Goal: Task Accomplishment & Management: Manage account settings

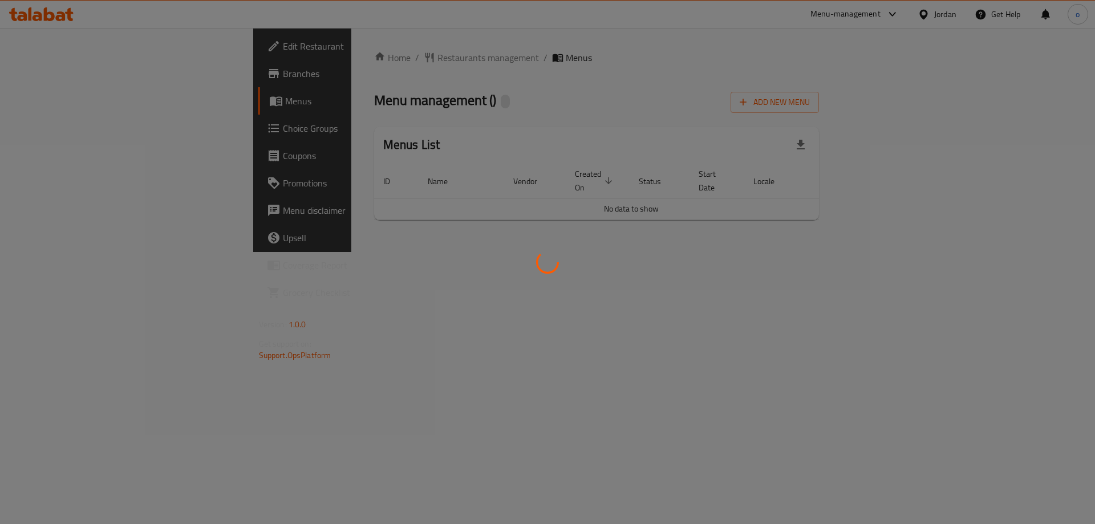
click at [85, 127] on div at bounding box center [547, 262] width 1095 height 524
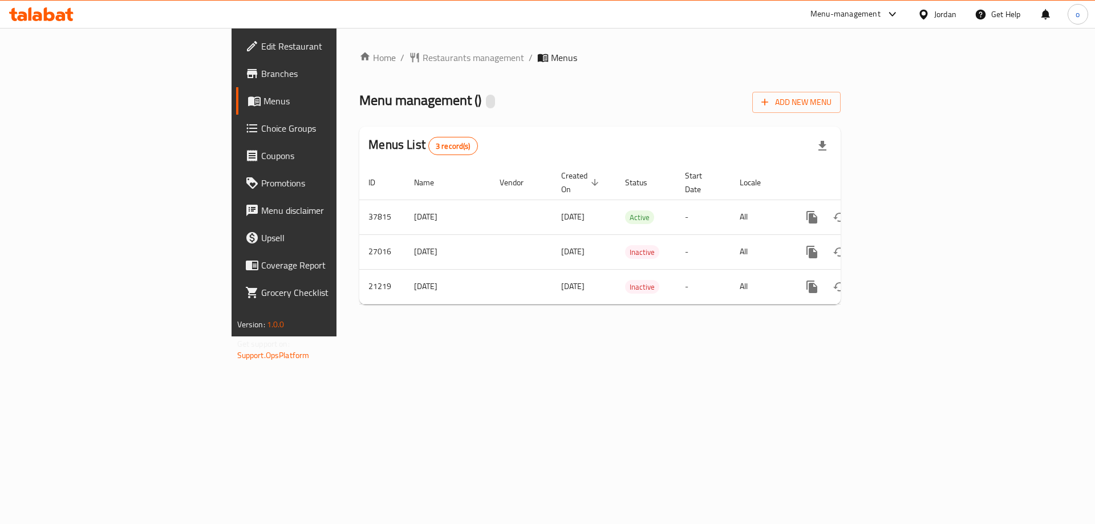
click at [261, 129] on span "Choice Groups" at bounding box center [333, 128] width 144 height 14
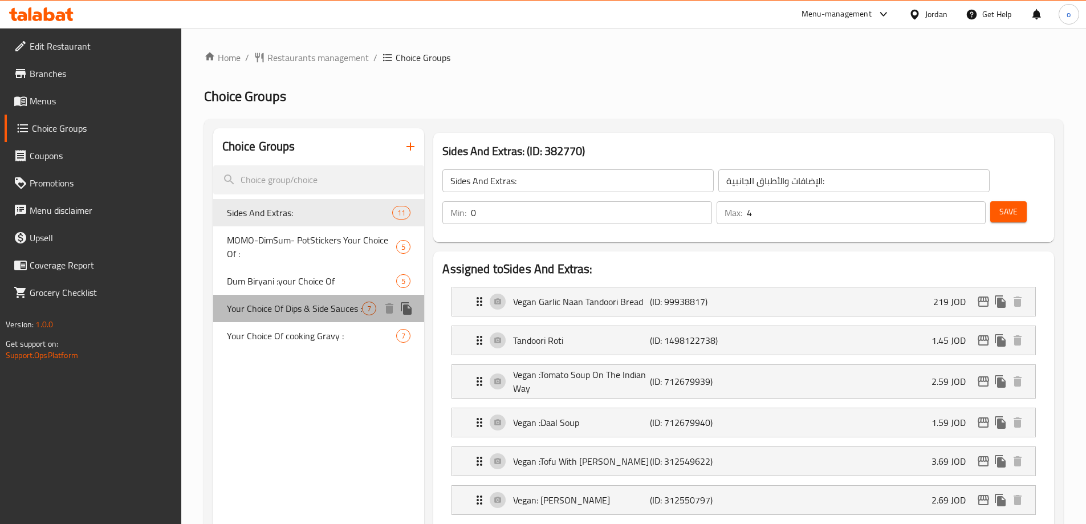
click at [303, 306] on span "Your Choice Of Dips & Side Sauces :" at bounding box center [295, 309] width 136 height 14
type input "Your Choice Of Dips & Side Sauces :"
type input "اختيارك من الصوصات الجانبية والديب :"
type input "6"
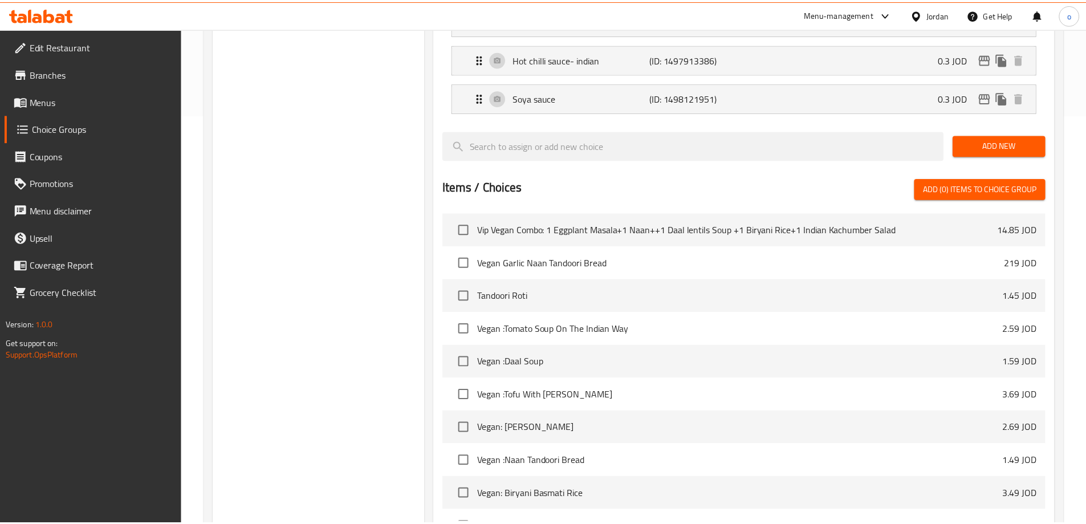
scroll to position [533, 0]
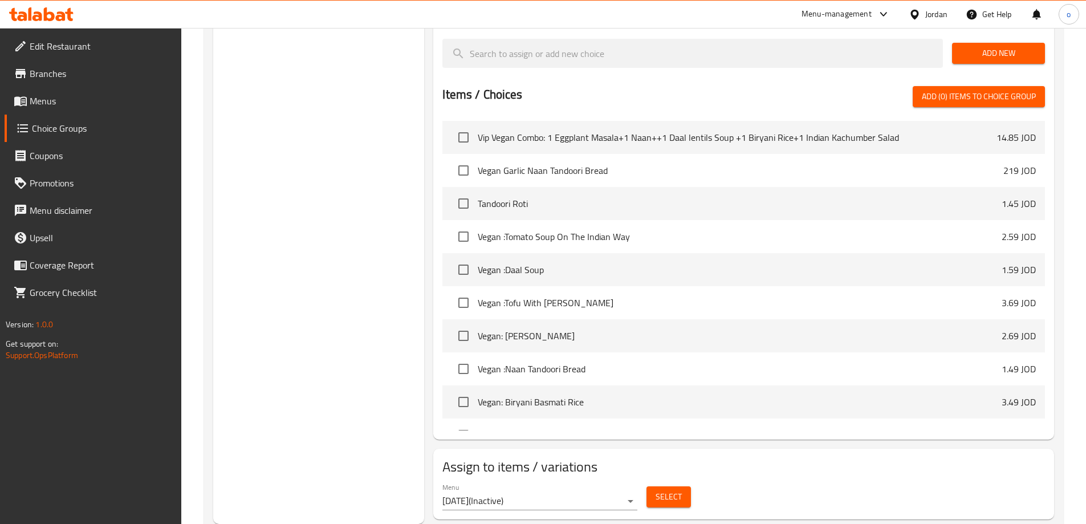
click at [376, 238] on div "Choice Groups Sides And Extras: 11 MOMO-DimSum- PotStickers Your Choice Of : 5 …" at bounding box center [319, 59] width 212 height 929
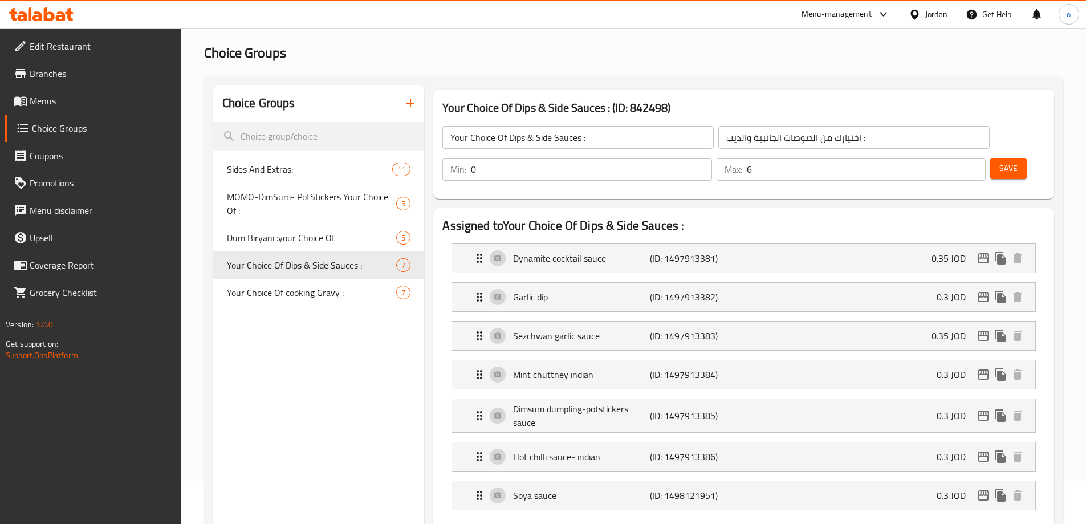
scroll to position [0, 0]
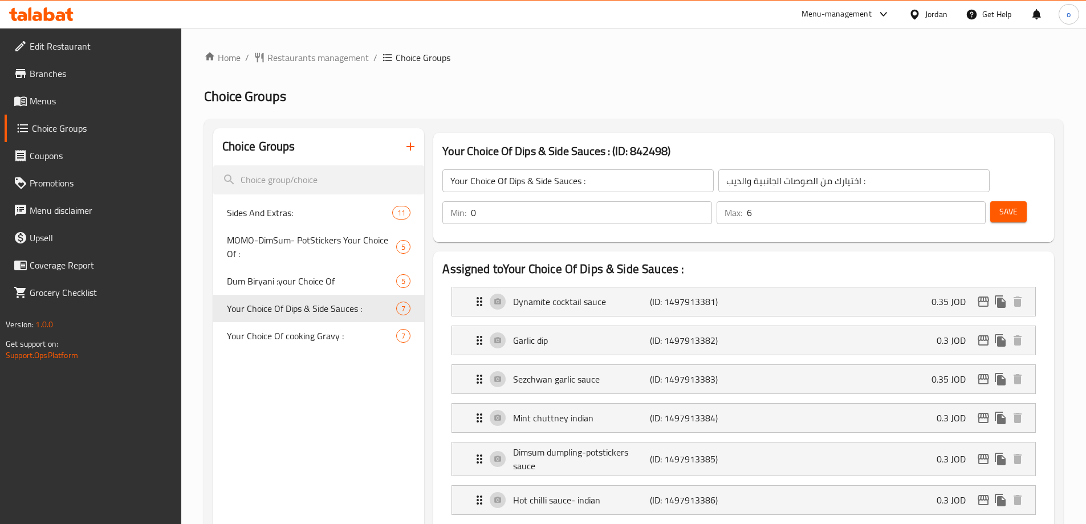
click at [906, 6] on div "Jordan" at bounding box center [928, 14] width 57 height 27
click at [923, 17] on div at bounding box center [917, 14] width 17 height 13
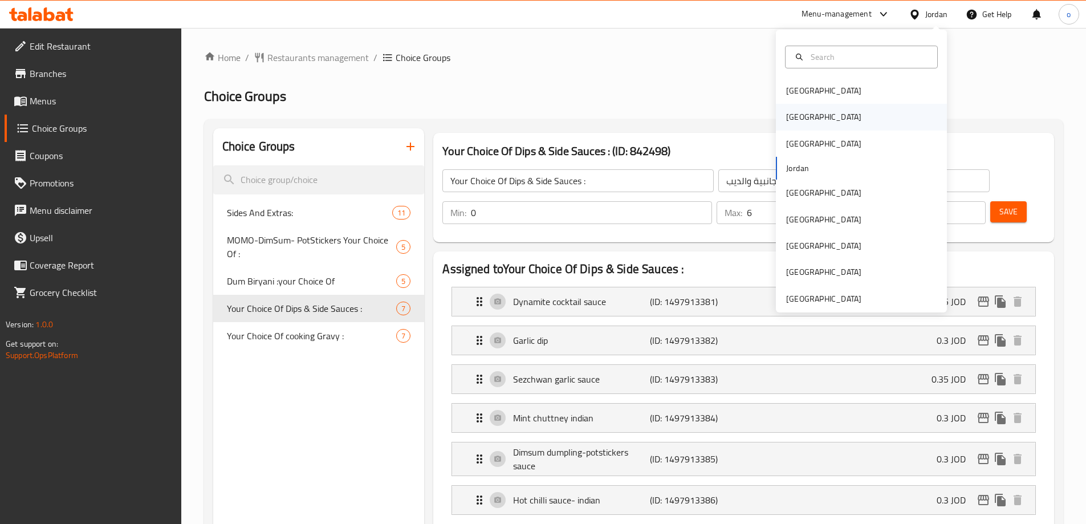
click at [802, 122] on div "[GEOGRAPHIC_DATA]" at bounding box center [824, 117] width 94 height 26
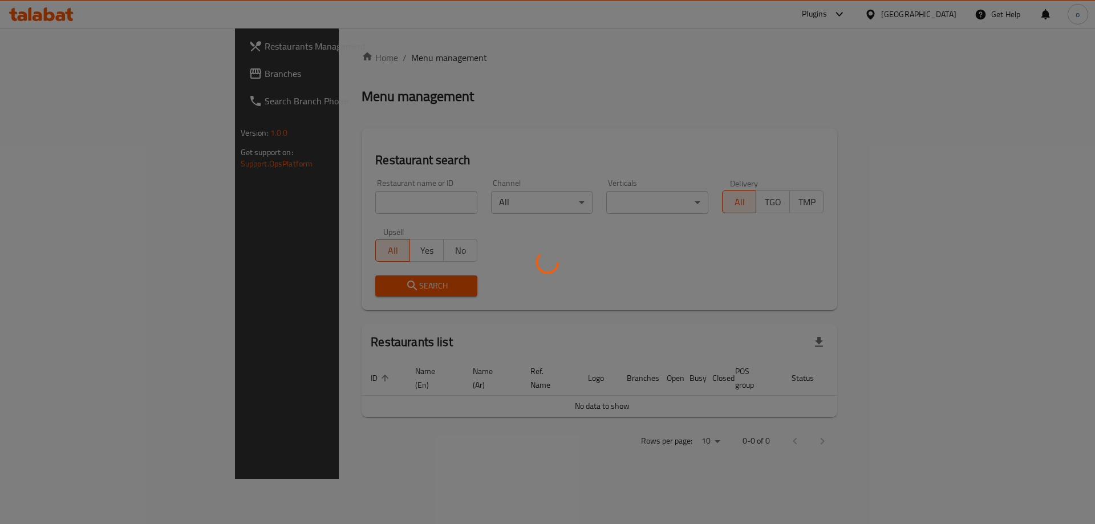
click at [95, 72] on div at bounding box center [547, 262] width 1095 height 524
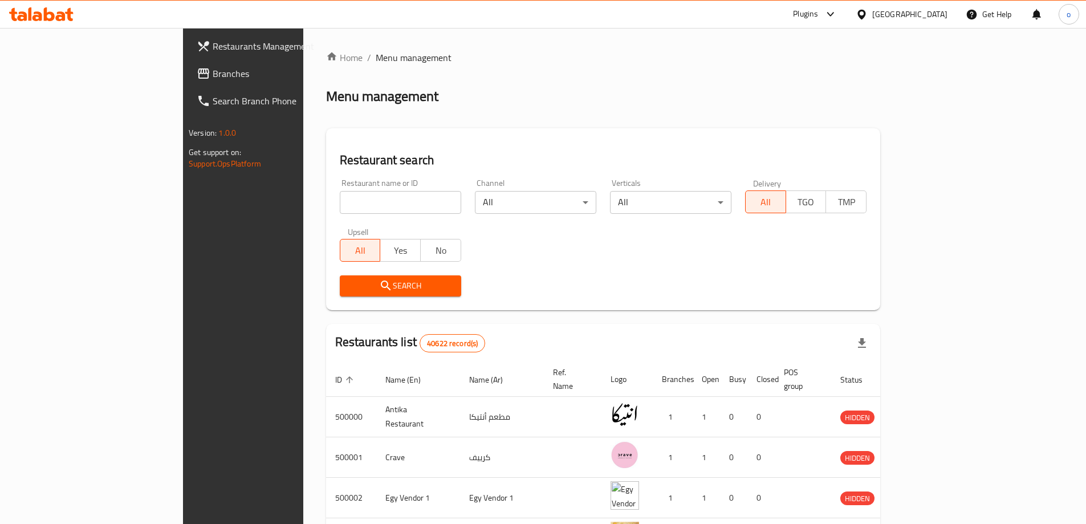
click at [213, 75] on span "Branches" at bounding box center [284, 74] width 143 height 14
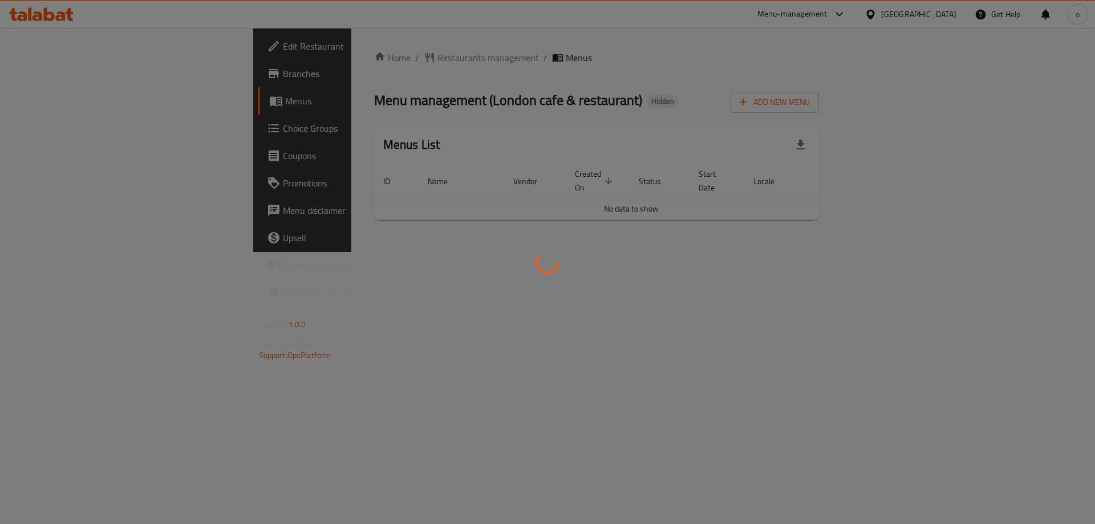
click at [68, 129] on div at bounding box center [547, 262] width 1095 height 524
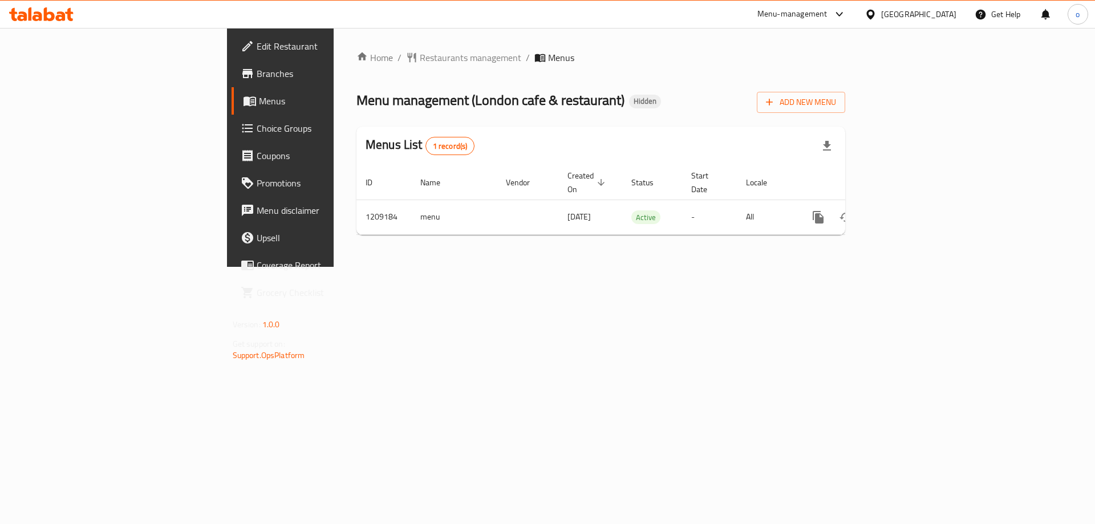
click at [257, 129] on span "Choice Groups" at bounding box center [329, 128] width 144 height 14
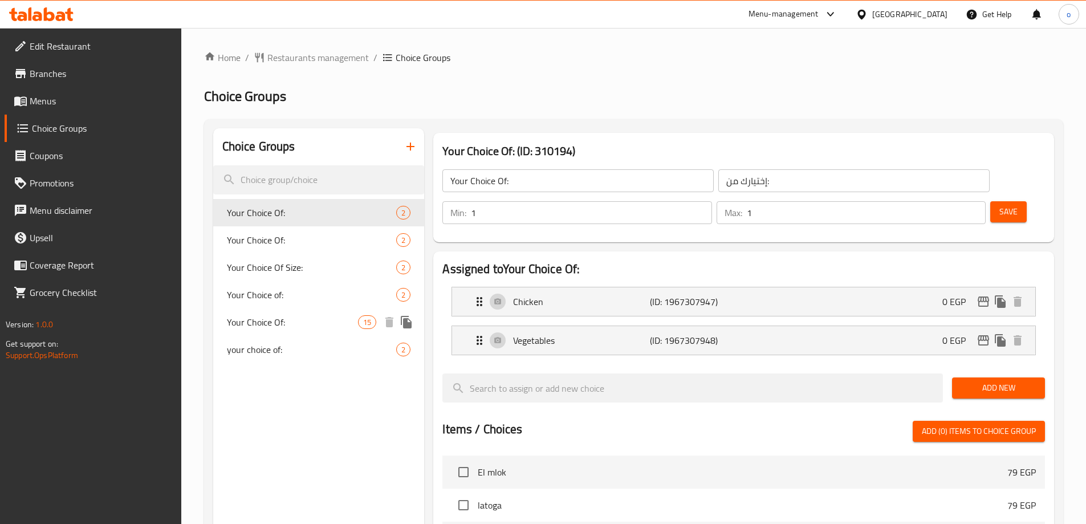
click at [283, 331] on div "Your Choice Of: 15" at bounding box center [319, 321] width 212 height 27
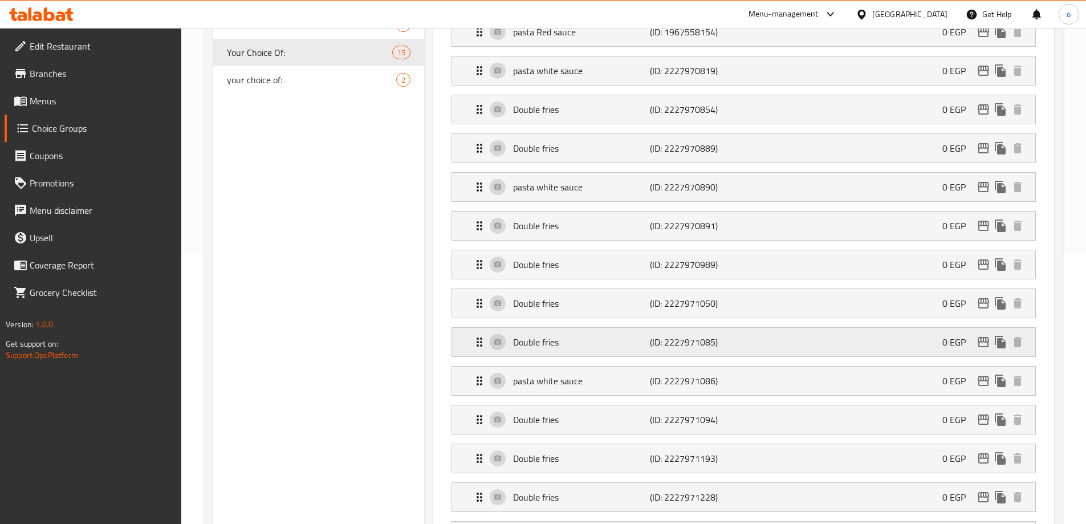
scroll to position [342, 0]
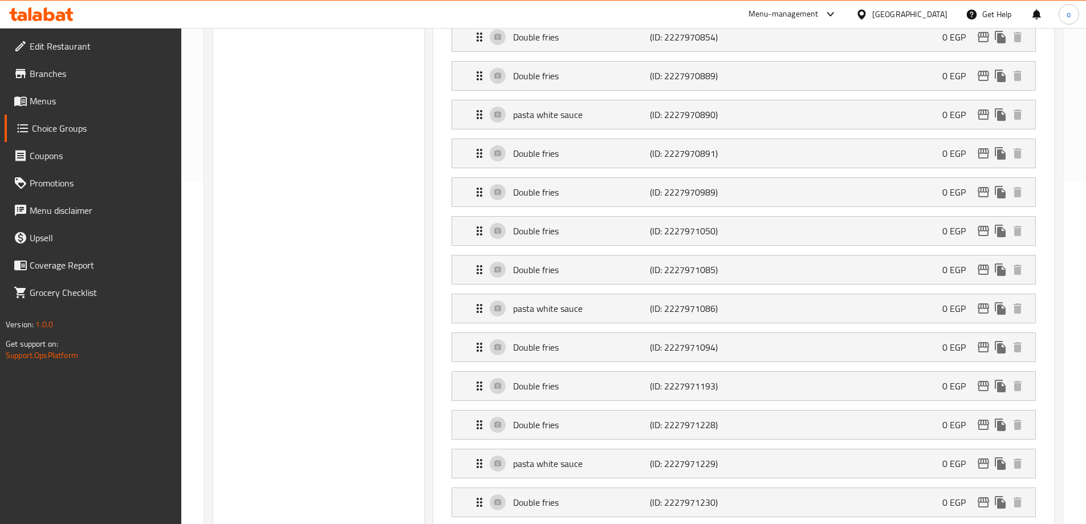
click at [290, 263] on div "Choice Groups Your Choice Of: 2 Your Choice Of: 2 Your Choice Of Size: 2 Your C…" at bounding box center [319, 403] width 212 height 1234
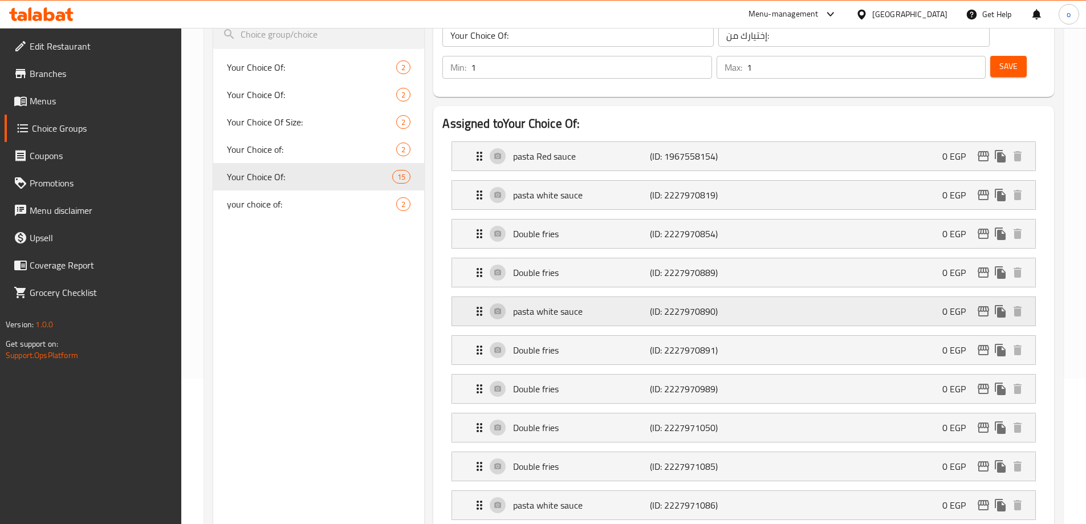
scroll to position [212, 0]
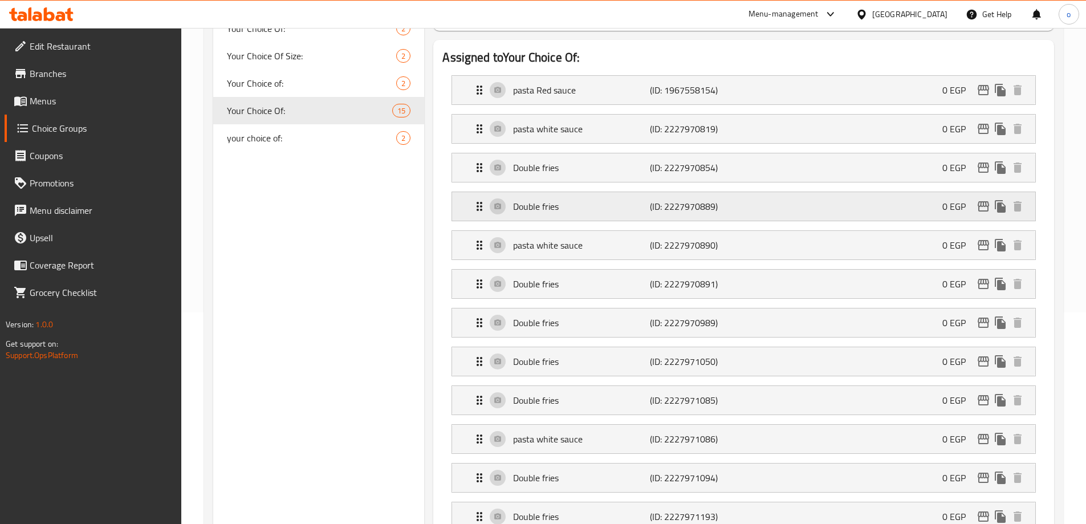
click at [580, 200] on p "Double fries" at bounding box center [581, 207] width 136 height 14
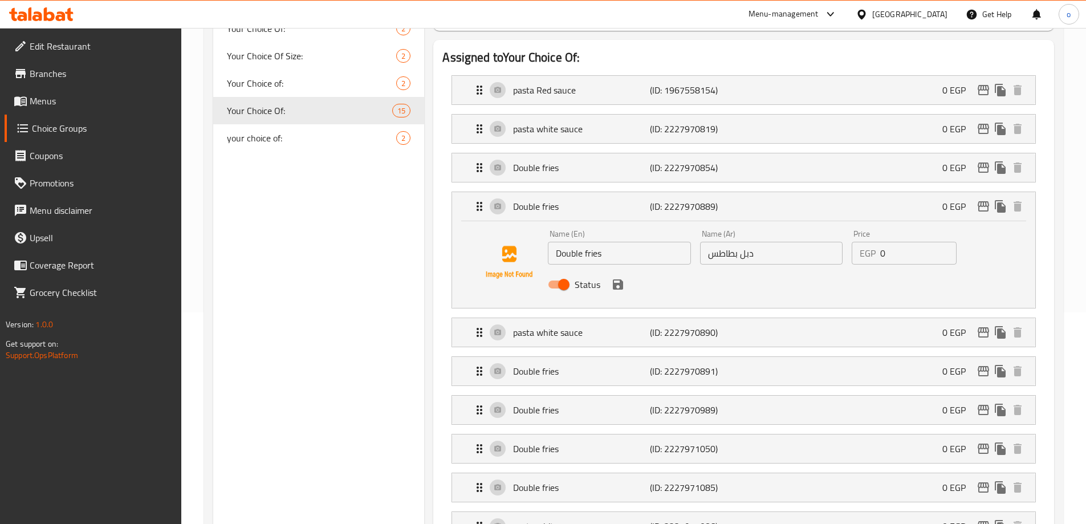
click at [583, 242] on input "Double fries" at bounding box center [619, 253] width 143 height 23
click at [595, 192] on div "Double fries (ID: 2227970889) 0 EGP" at bounding box center [747, 206] width 549 height 29
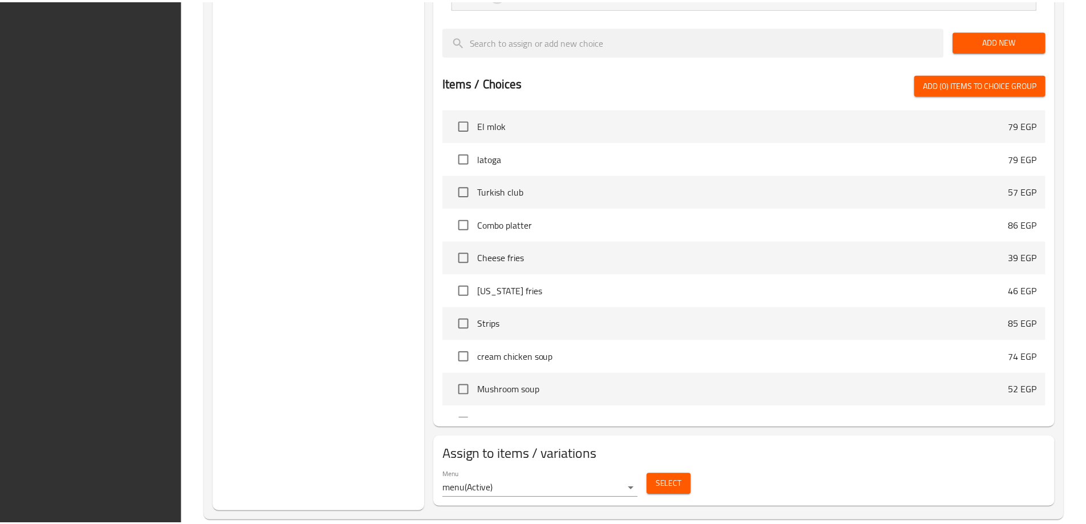
scroll to position [839, 0]
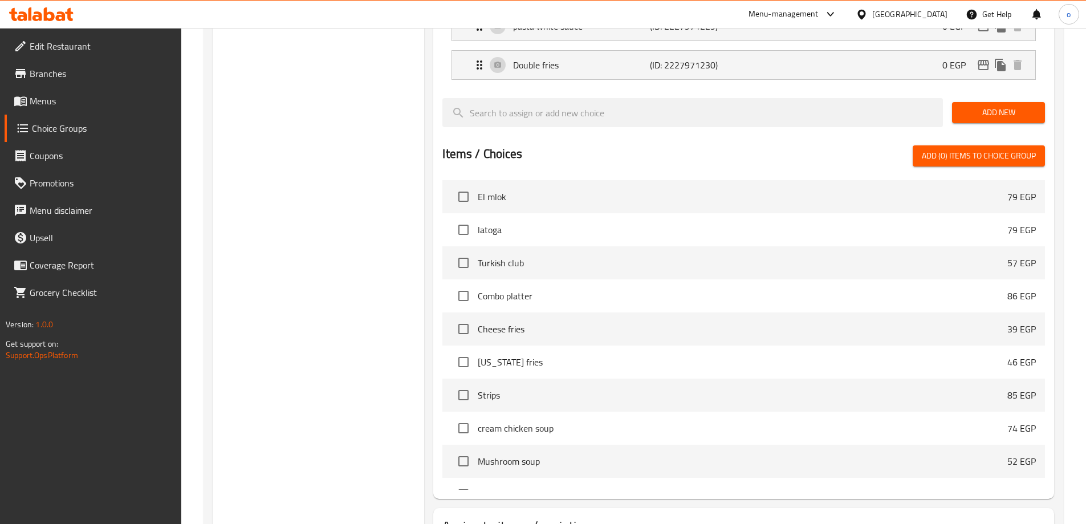
drag, startPoint x: 291, startPoint y: 233, endPoint x: 295, endPoint y: 240, distance: 7.9
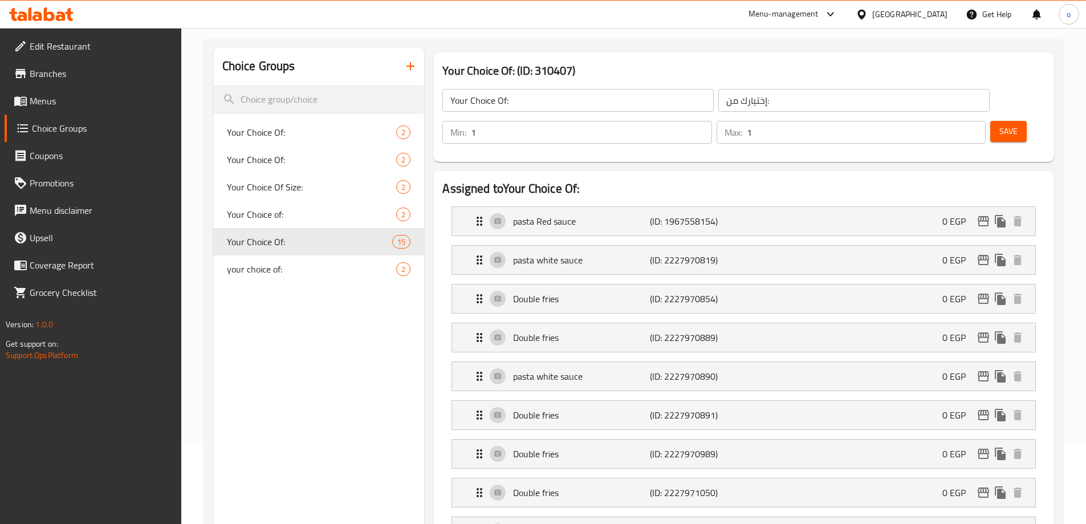
scroll to position [0, 0]
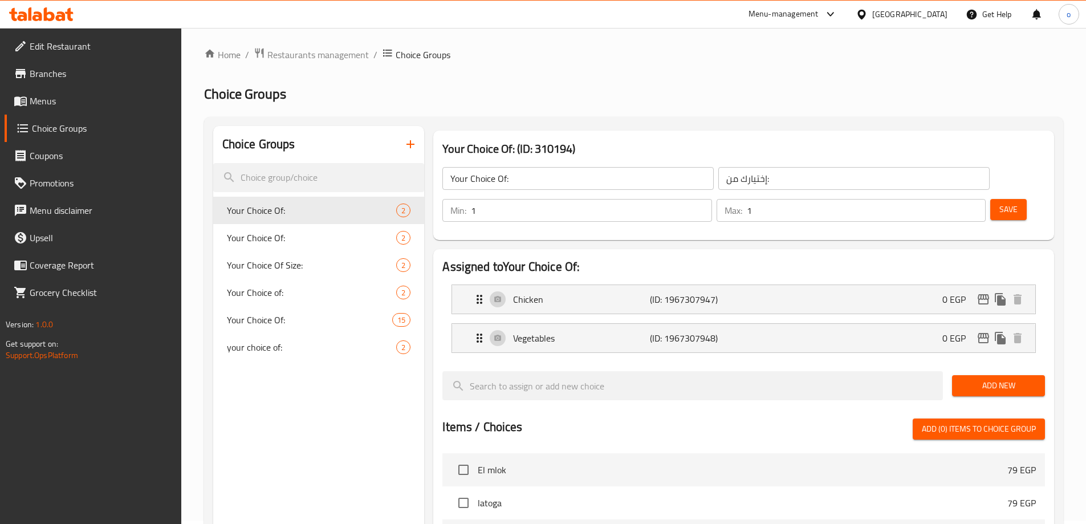
scroll to position [57, 0]
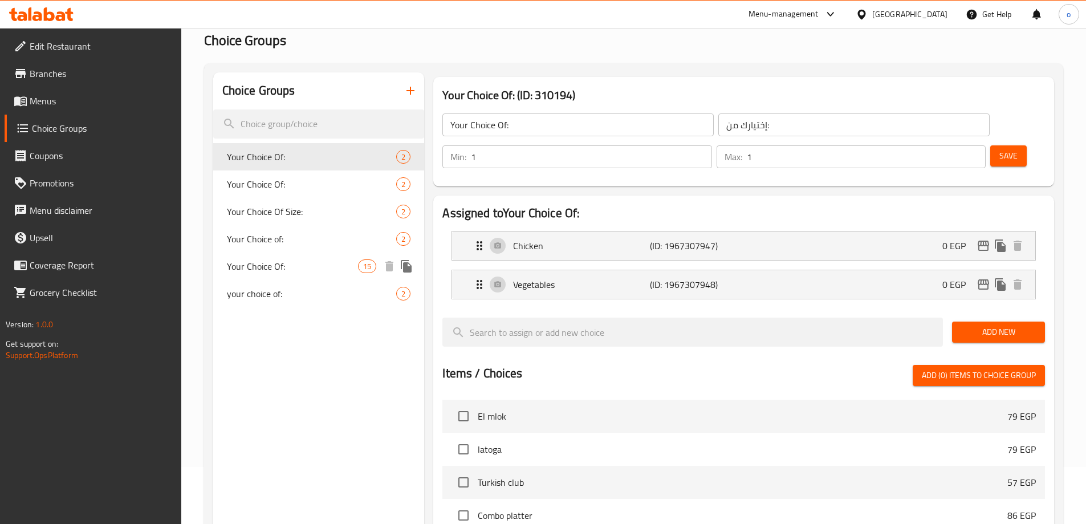
click at [307, 264] on span "Your Choice Of:" at bounding box center [293, 266] width 132 height 14
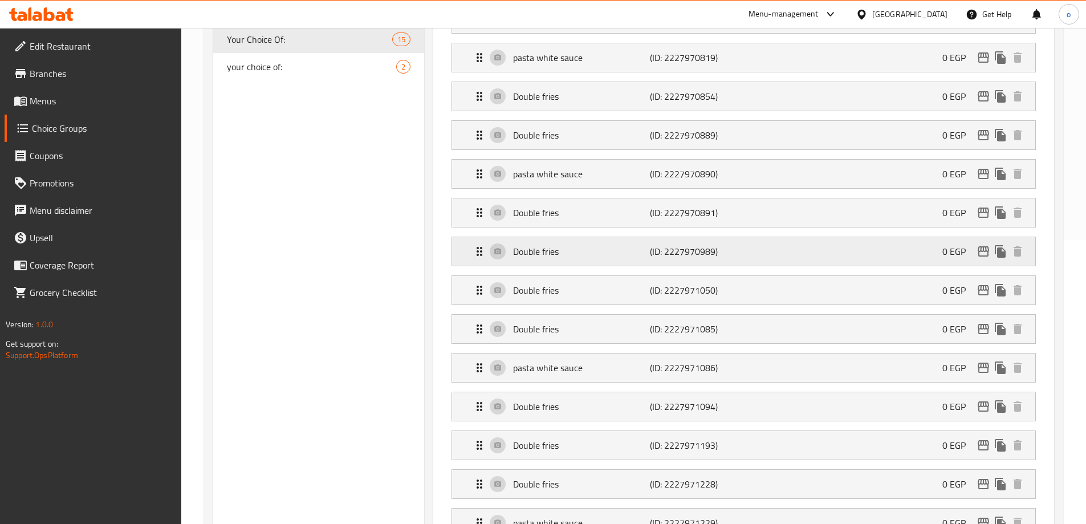
scroll to position [285, 0]
click at [587, 236] on div "Double fries (ID: 2227970989) 0 EGP" at bounding box center [747, 250] width 549 height 29
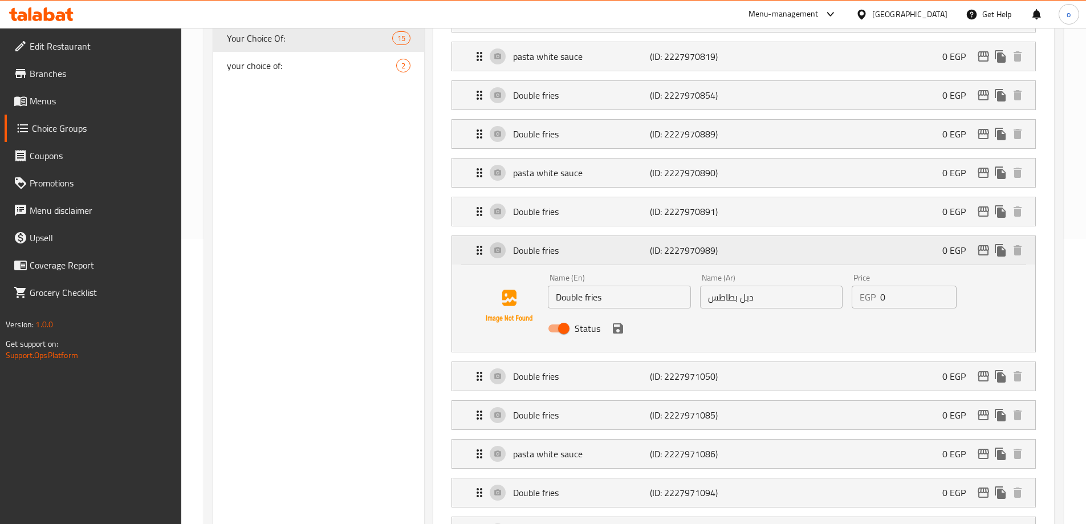
click at [587, 243] on p "Double fries" at bounding box center [581, 250] width 136 height 14
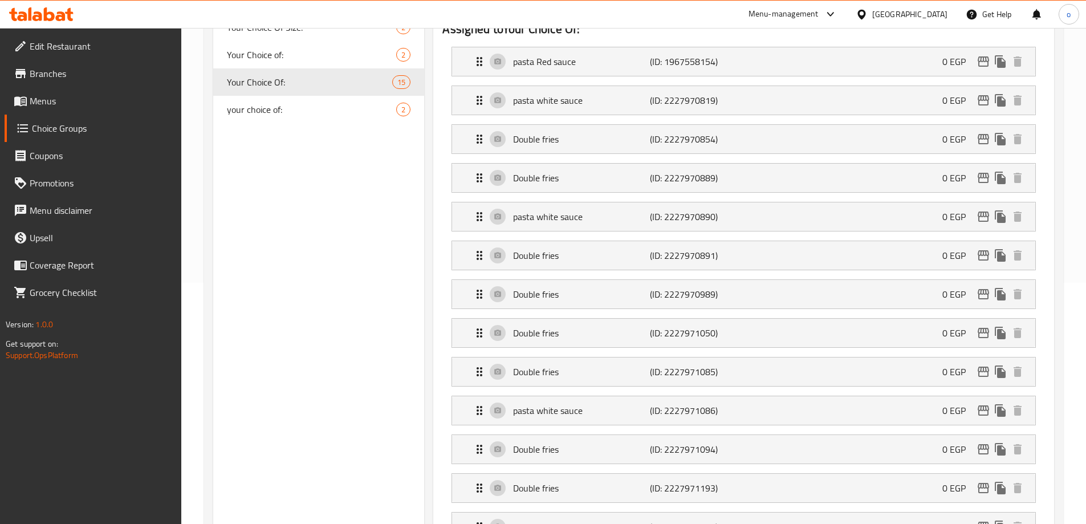
scroll to position [228, 0]
